Goal: Check status: Check status

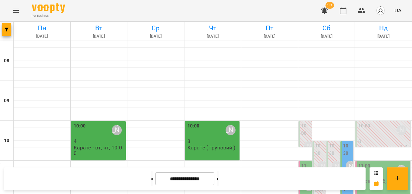
scroll to position [221, 0]
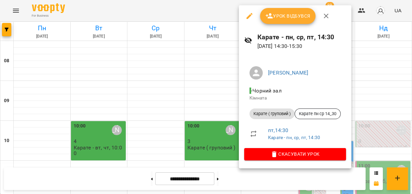
click at [249, 14] on icon "button" at bounding box center [250, 16] width 8 height 8
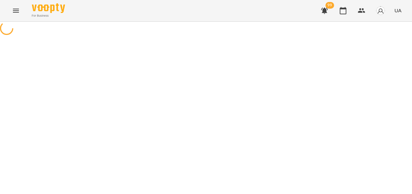
select select "**********"
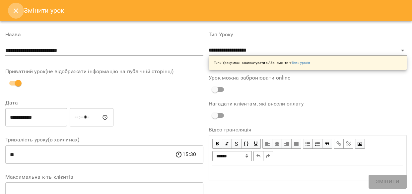
click at [16, 8] on icon "Close" at bounding box center [16, 11] width 8 height 8
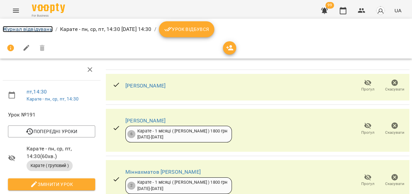
click at [17, 28] on link "Журнал відвідувань" at bounding box center [28, 29] width 50 height 6
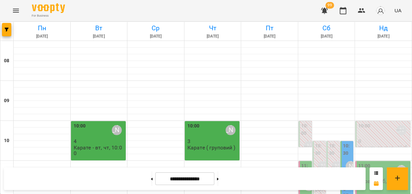
scroll to position [268, 0]
